Goal: Task Accomplishment & Management: Manage account settings

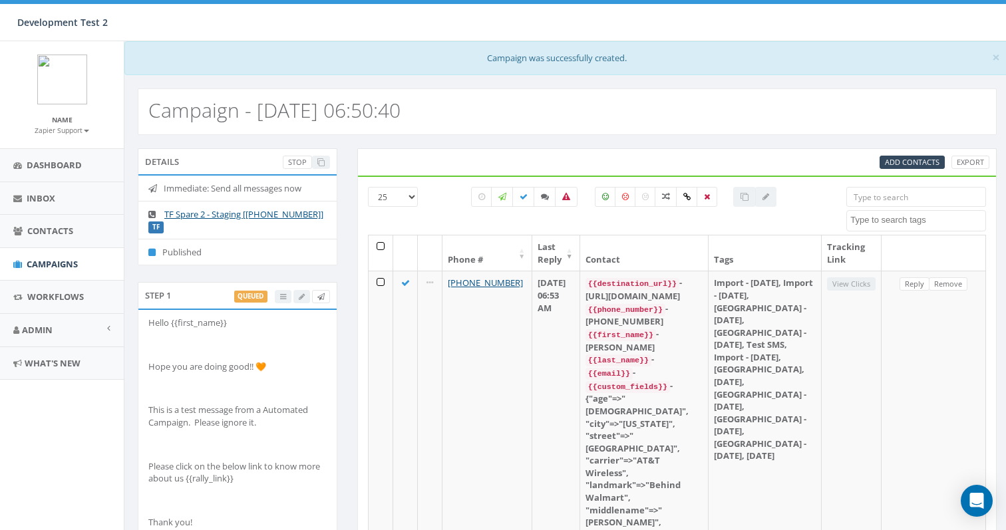
select select
click at [57, 249] on link "Campaigns" at bounding box center [62, 264] width 124 height 33
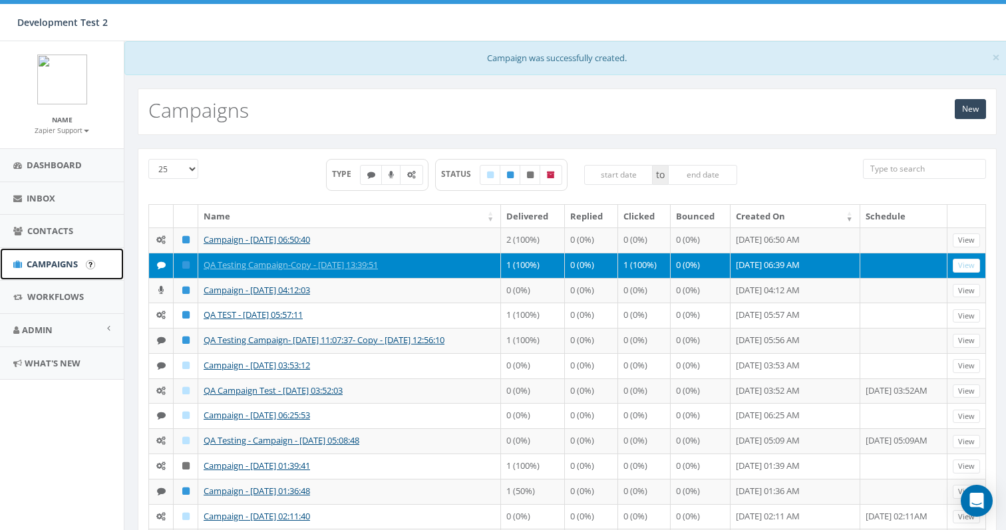
click at [38, 257] on link "Campaigns" at bounding box center [62, 264] width 124 height 33
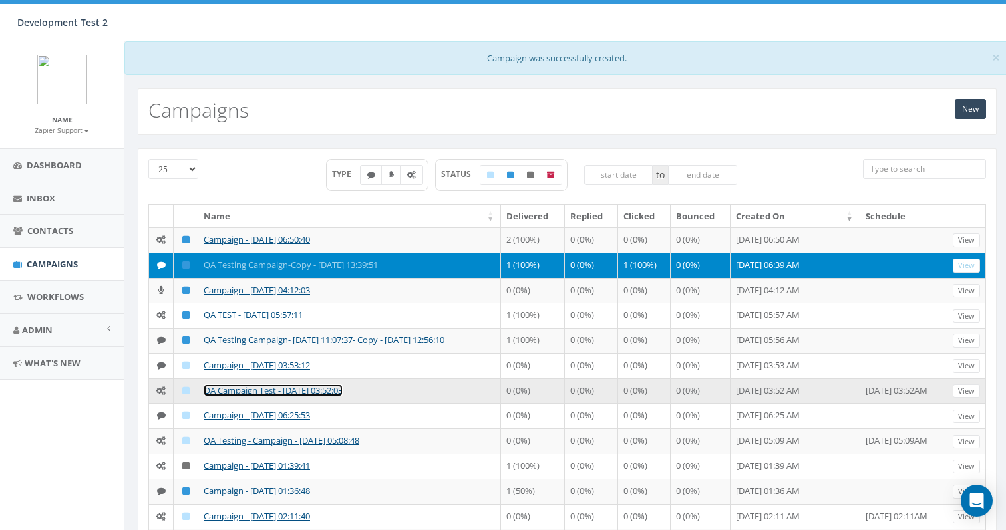
click at [252, 391] on link "QA Campaign Test - [DATE] 03:52:03" at bounding box center [273, 391] width 139 height 12
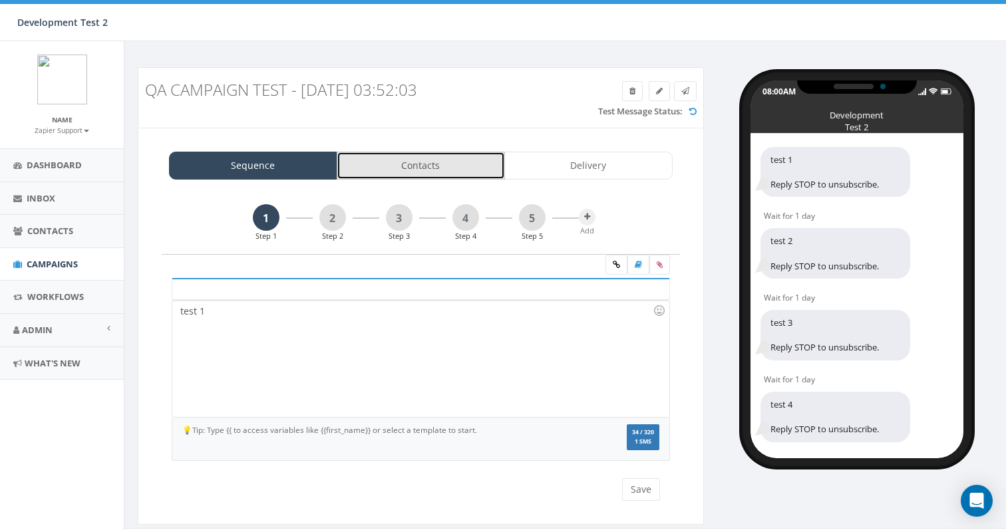
click at [421, 170] on link "Contacts" at bounding box center [421, 166] width 168 height 28
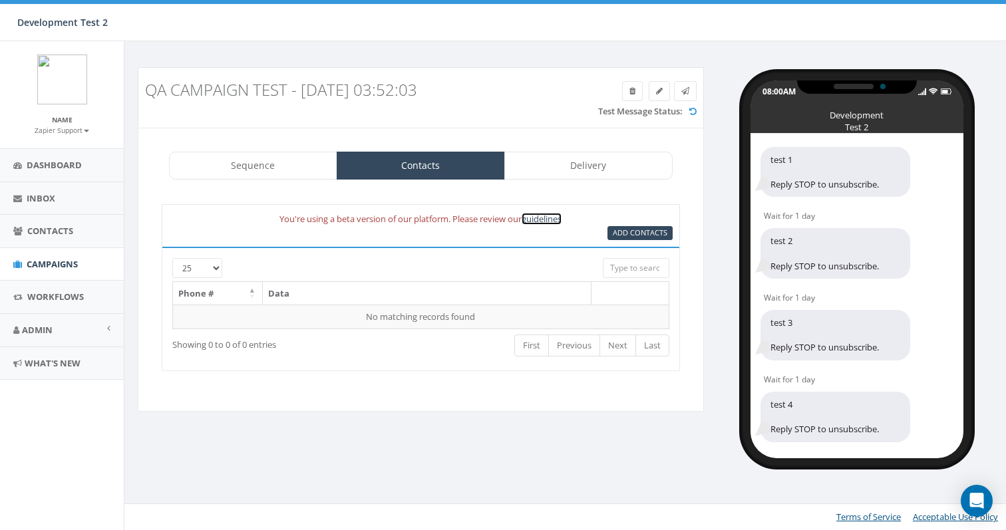
click at [552, 218] on link "guidelines" at bounding box center [542, 219] width 40 height 12
